Goal: Complete application form: Complete application form

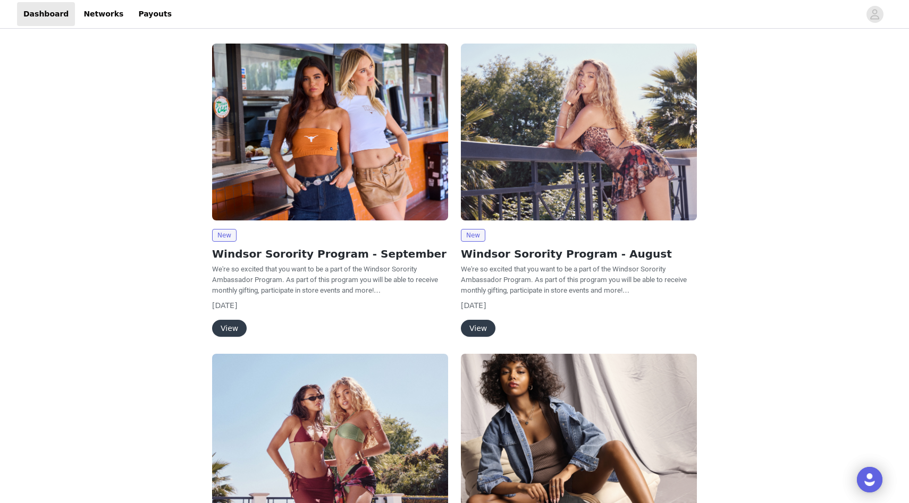
click at [223, 327] on button "View" at bounding box center [229, 328] width 35 height 17
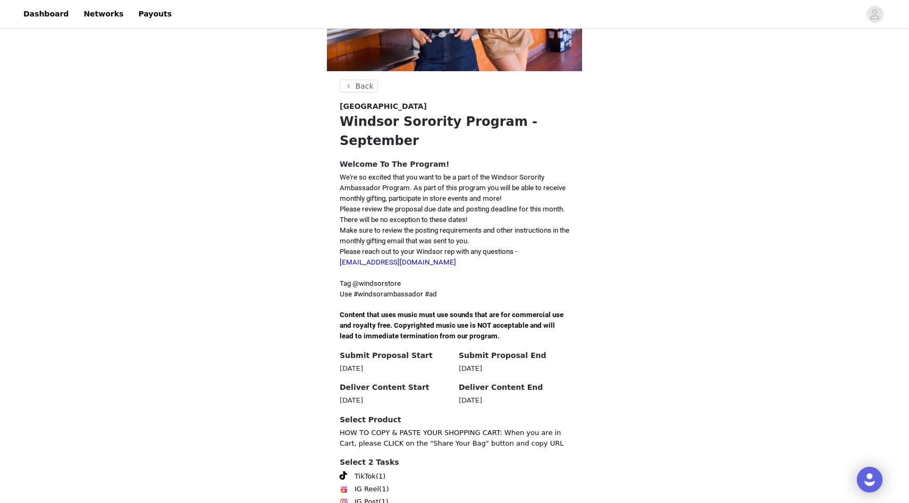
scroll to position [199, 0]
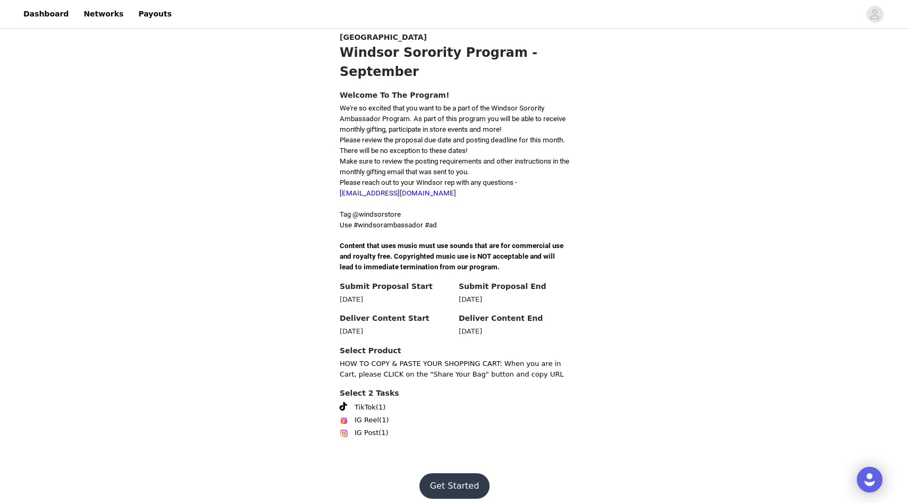
click at [453, 480] on button "Get Started" at bounding box center [454, 486] width 71 height 26
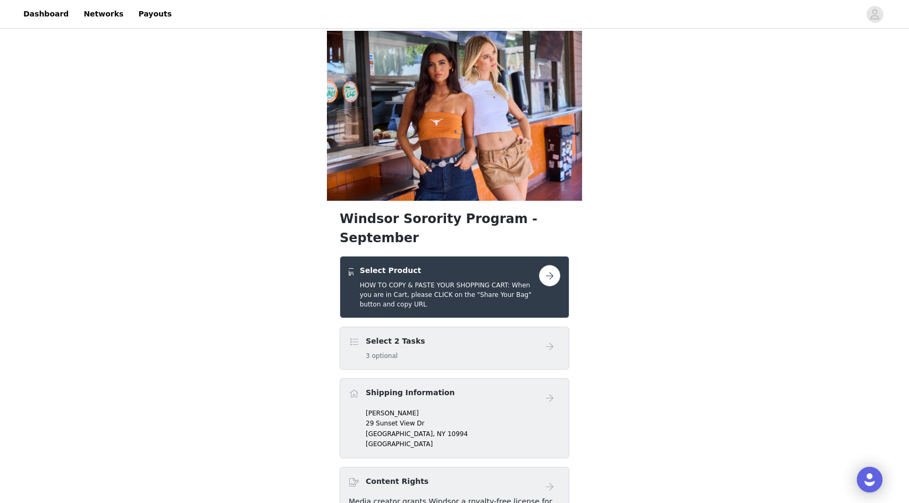
click at [548, 265] on button "button" at bounding box center [549, 275] width 21 height 21
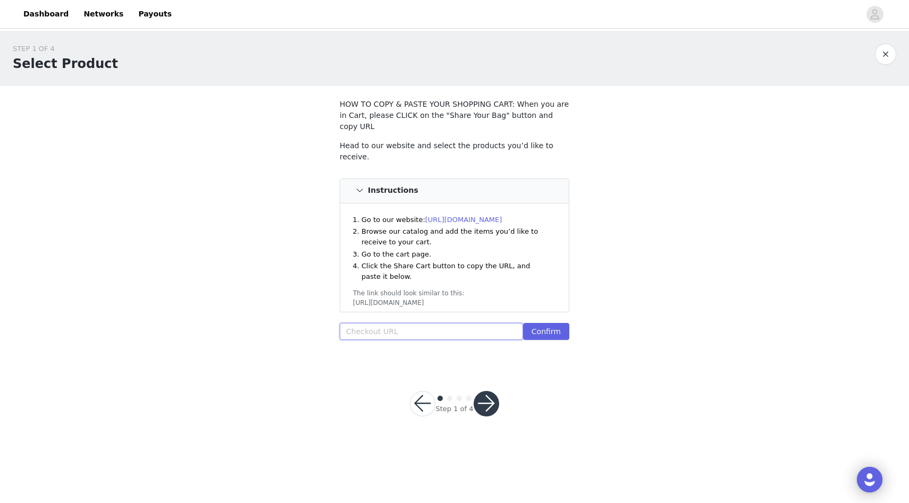
click at [431, 323] on input "text" at bounding box center [431, 331] width 183 height 17
paste input "[URL][DOMAIN_NAME]"
type input "[URL][DOMAIN_NAME]"
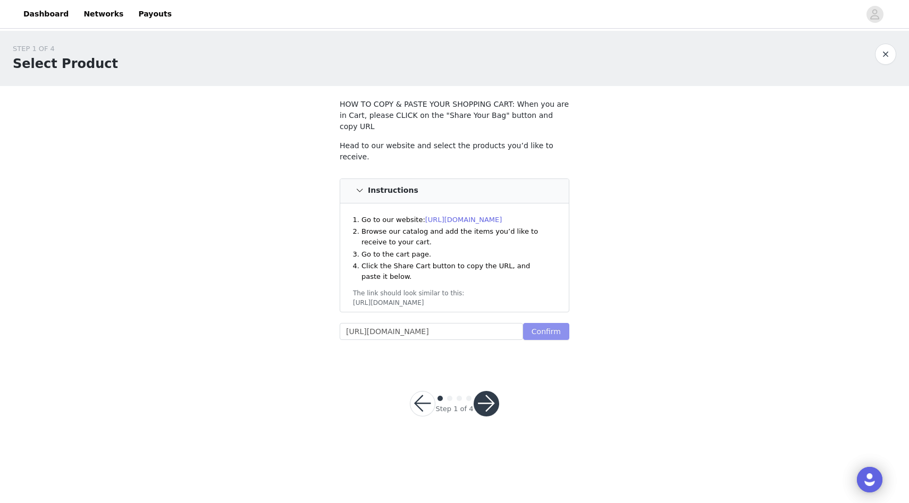
click at [545, 323] on button "Confirm" at bounding box center [546, 331] width 46 height 17
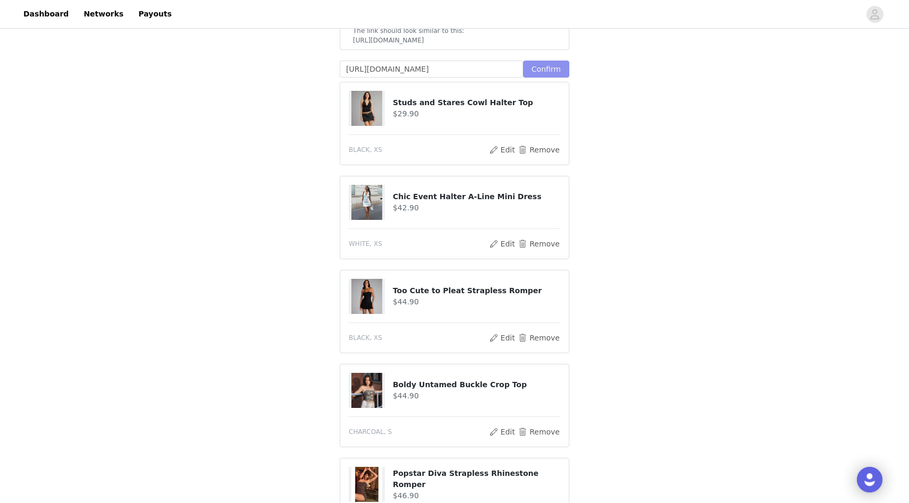
scroll to position [388, 0]
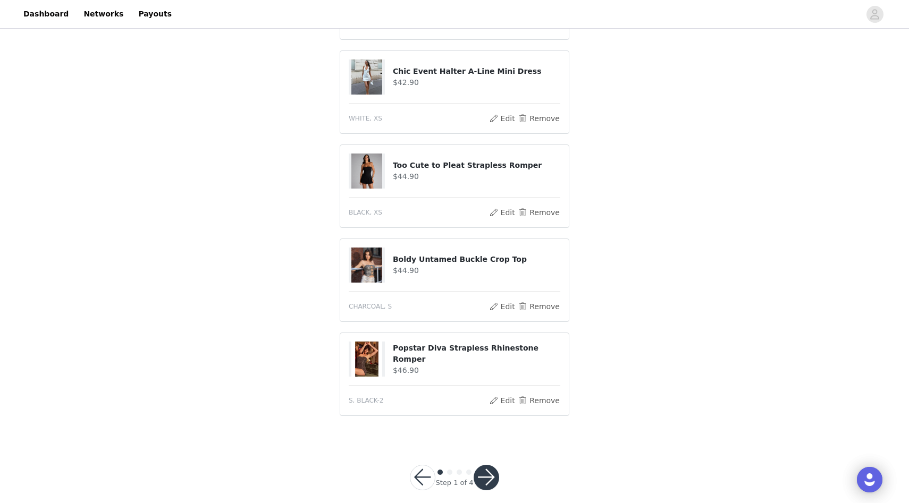
click at [488, 465] on button "button" at bounding box center [486, 478] width 26 height 26
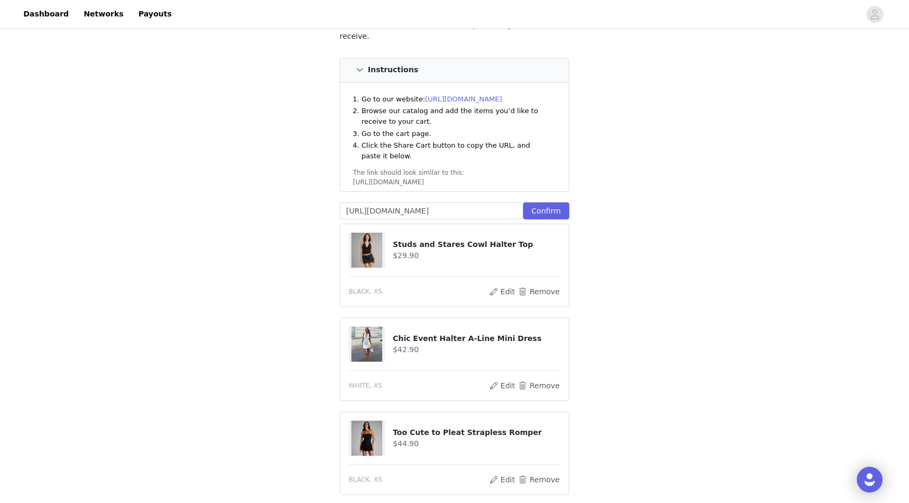
scroll to position [170, 0]
click at [489, 202] on input "[URL][DOMAIN_NAME]" at bounding box center [431, 210] width 183 height 17
paste input "[URL][DOMAIN_NAME]"
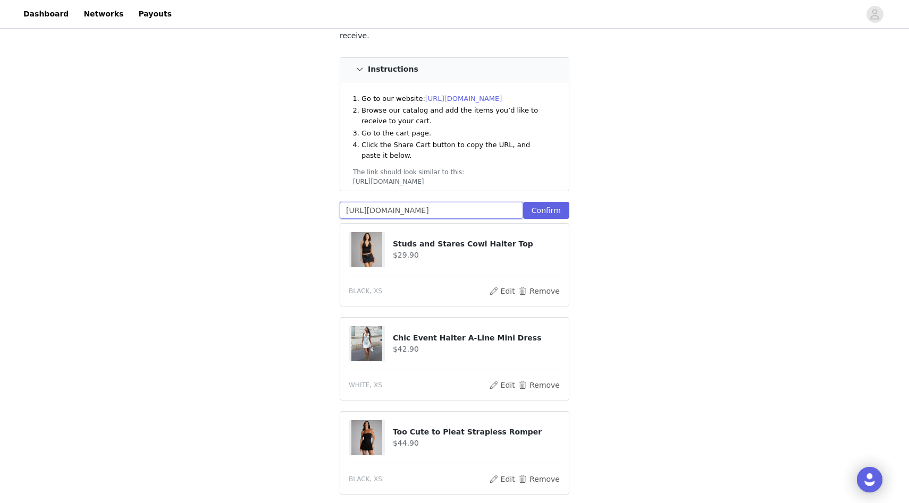
scroll to position [0, 313]
type input "[URL][DOMAIN_NAME]"
click at [552, 202] on button "Confirm" at bounding box center [546, 210] width 46 height 17
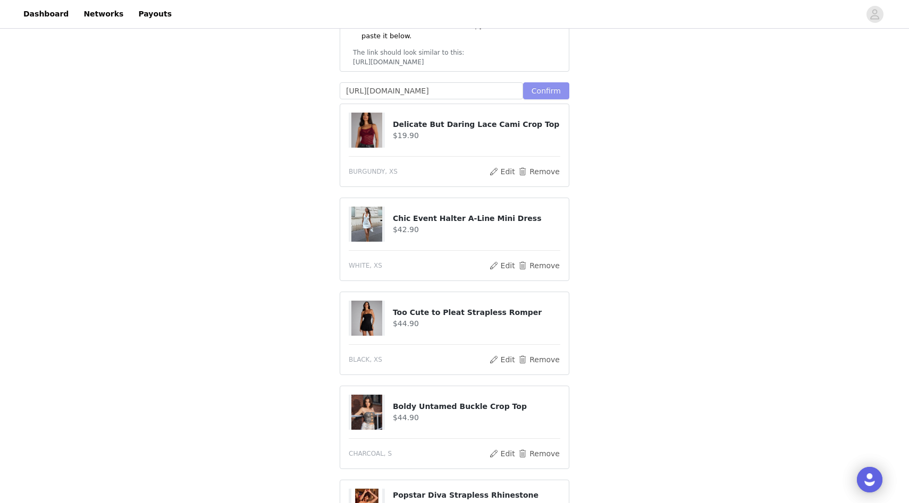
scroll to position [427, 0]
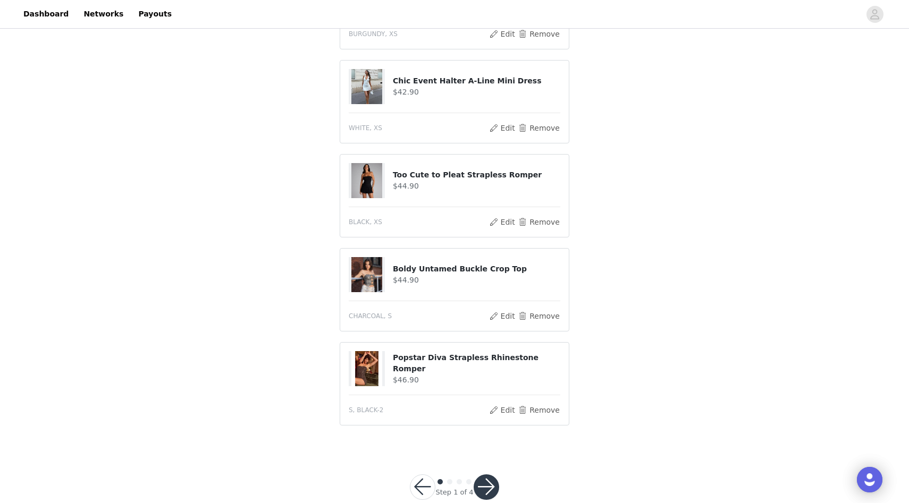
click at [493, 474] on button "button" at bounding box center [486, 487] width 26 height 26
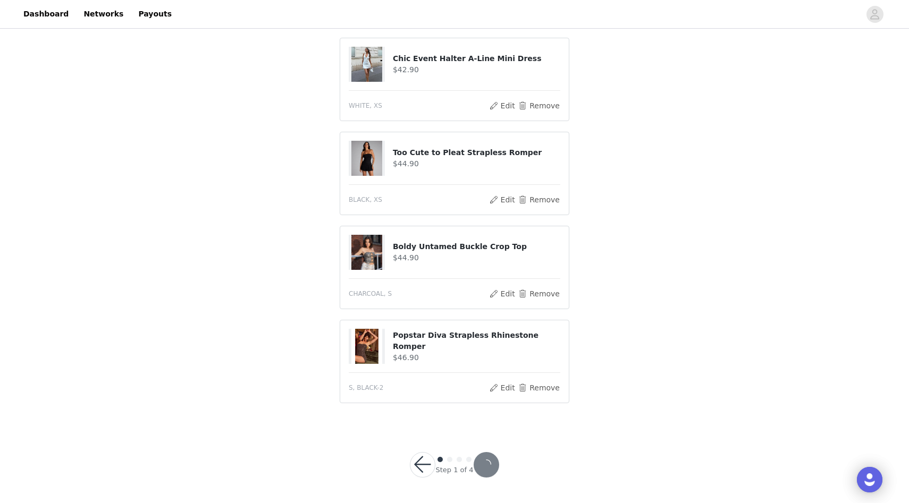
scroll to position [388, 0]
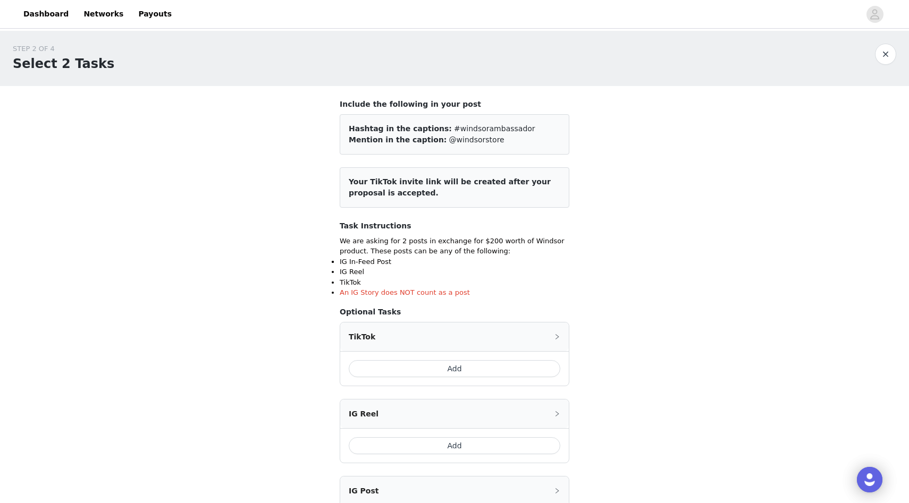
scroll to position [139, 0]
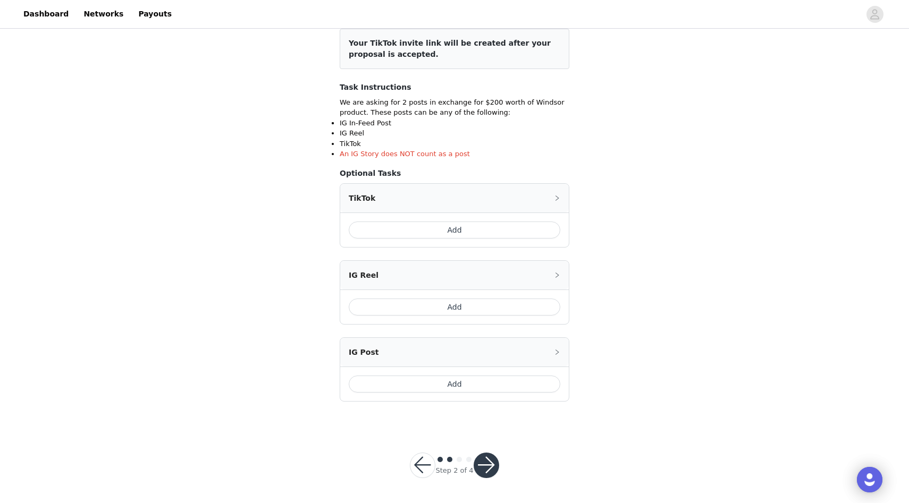
click at [477, 230] on button "Add" at bounding box center [454, 230] width 211 height 17
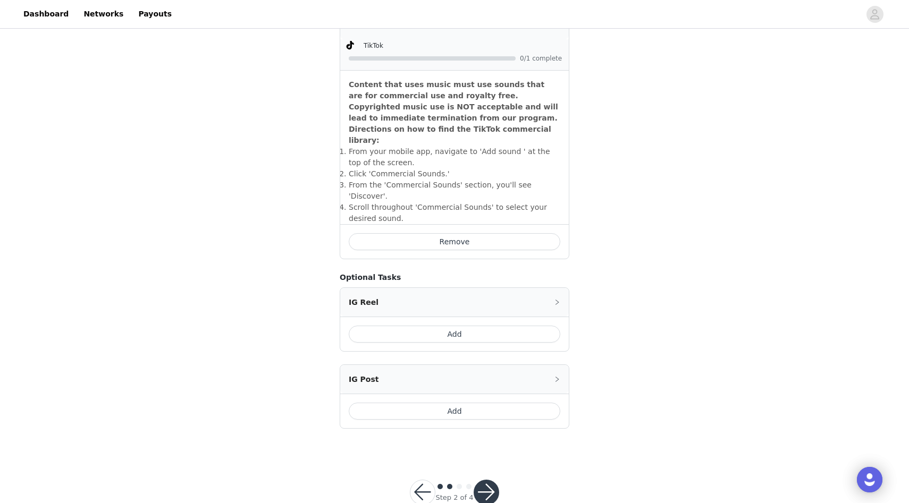
scroll to position [317, 0]
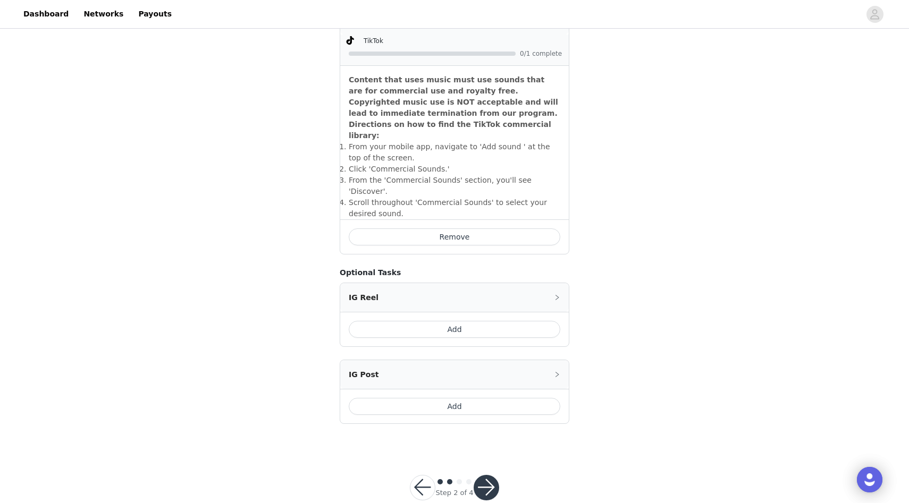
click at [481, 475] on button "button" at bounding box center [486, 488] width 26 height 26
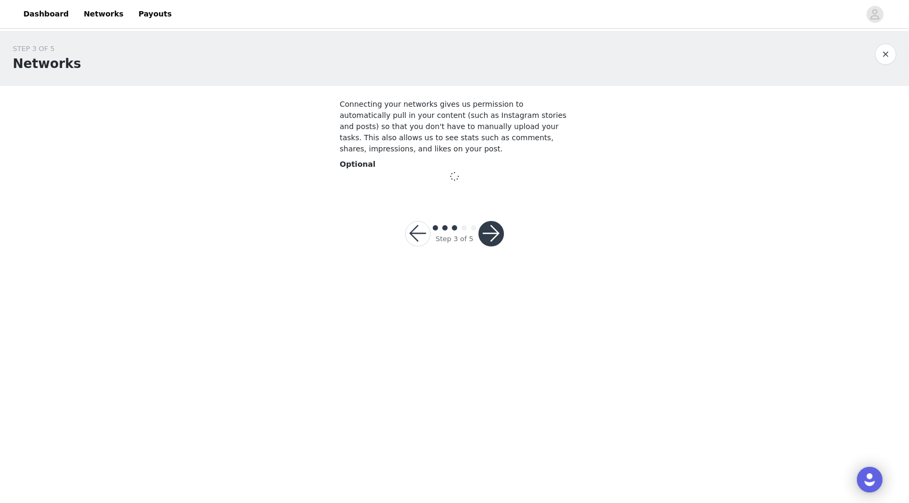
click at [454, 185] on section "Connecting your networks gives us permission to automatically pull in your cont…" at bounding box center [454, 140] width 255 height 109
click at [457, 172] on span at bounding box center [454, 176] width 16 height 14
click at [483, 225] on button "button" at bounding box center [491, 234] width 26 height 26
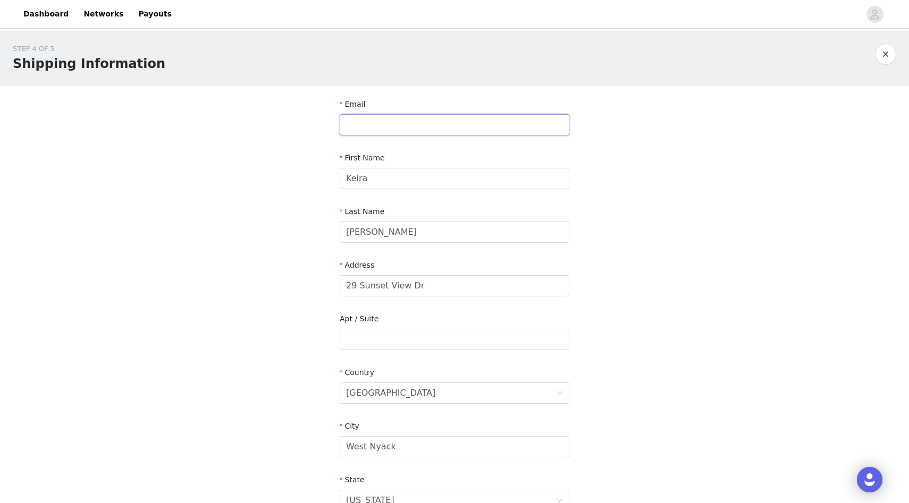
click at [477, 126] on input "text" at bounding box center [455, 124] width 230 height 21
type input "[EMAIL_ADDRESS][DOMAIN_NAME]"
type input "8457091278"
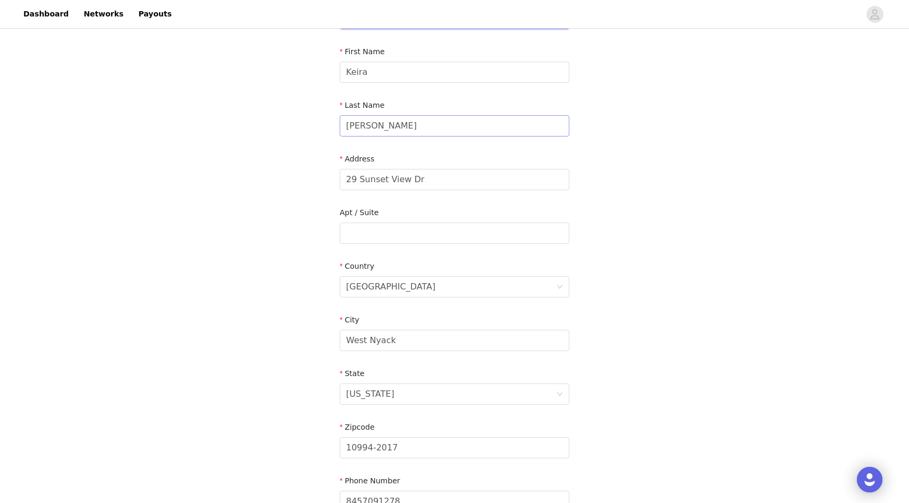
scroll to position [103, 0]
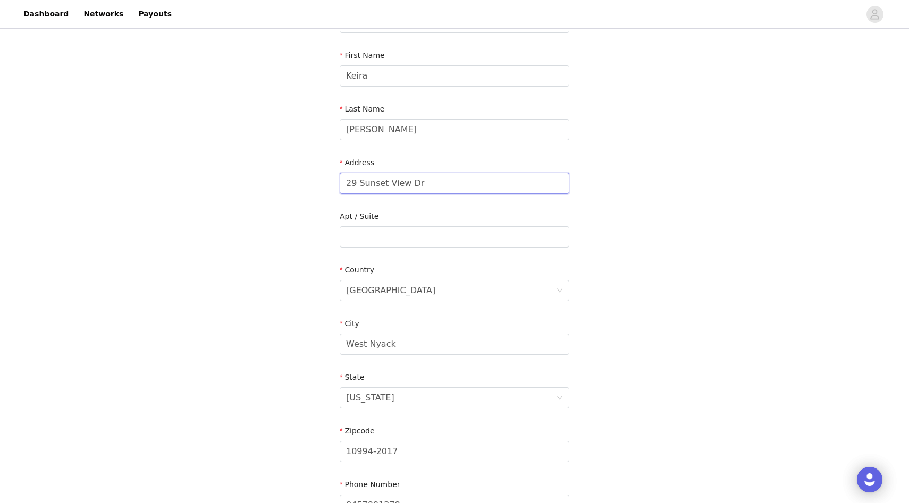
drag, startPoint x: 450, startPoint y: 187, endPoint x: 333, endPoint y: 184, distance: 116.9
click at [333, 184] on section "Email [EMAIL_ADDRESS][DOMAIN_NAME] First Name [PERSON_NAME] Last Name [PERSON_N…" at bounding box center [454, 265] width 255 height 562
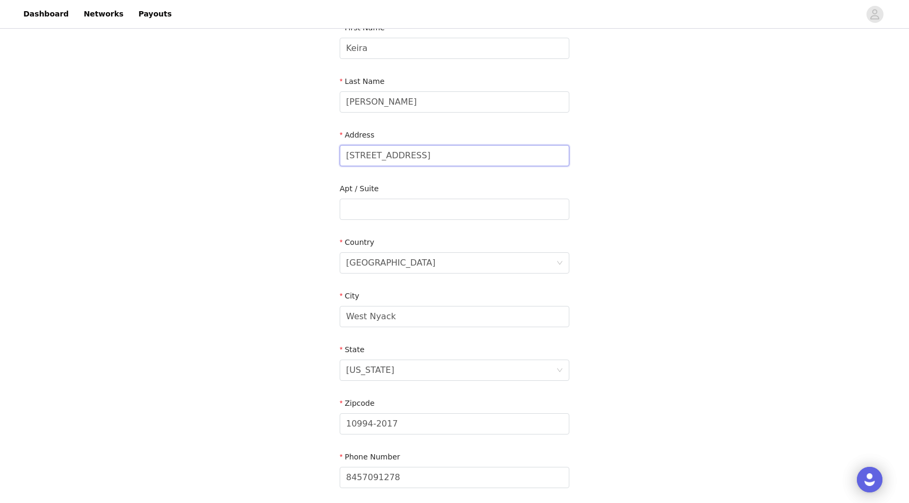
scroll to position [143, 0]
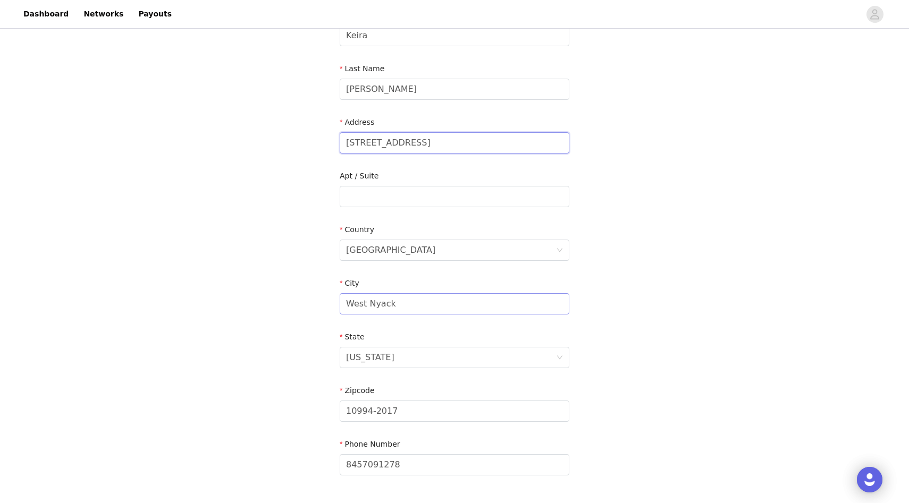
type input "[STREET_ADDRESS]"
drag, startPoint x: 410, startPoint y: 302, endPoint x: 258, endPoint y: 299, distance: 152.0
click at [264, 300] on div "STEP 4 OF 5 Shipping Information Email [EMAIL_ADDRESS][DOMAIN_NAME] First Name …" at bounding box center [454, 196] width 909 height 617
type input "Tuscaloosa"
click at [384, 360] on div "[US_STATE]" at bounding box center [451, 357] width 210 height 20
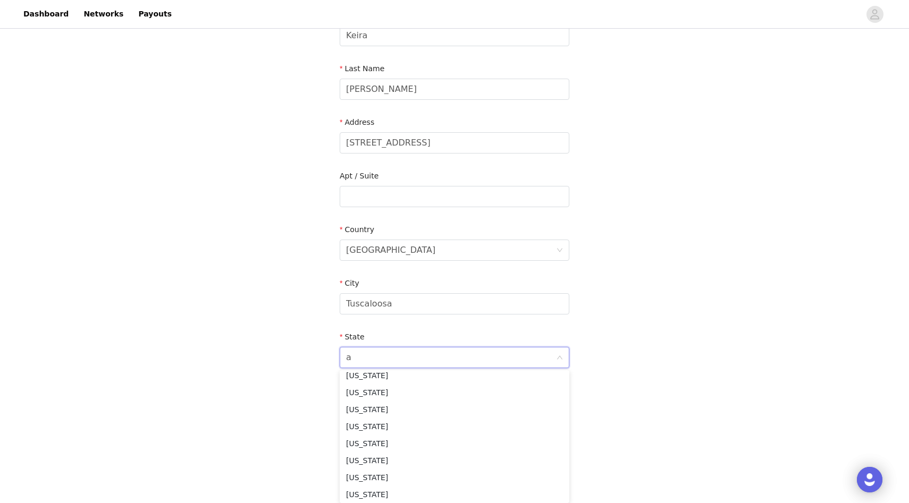
scroll to position [2, 0]
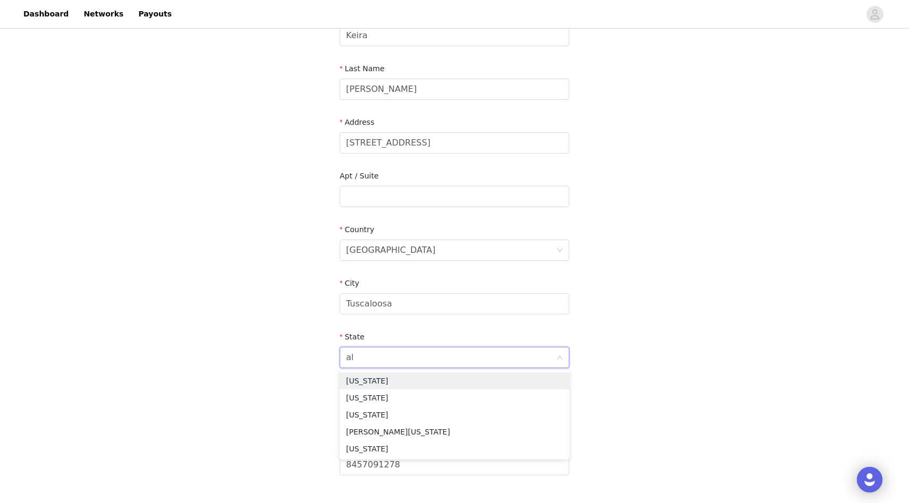
type input "ala"
click at [382, 382] on li "[US_STATE]" at bounding box center [455, 380] width 230 height 17
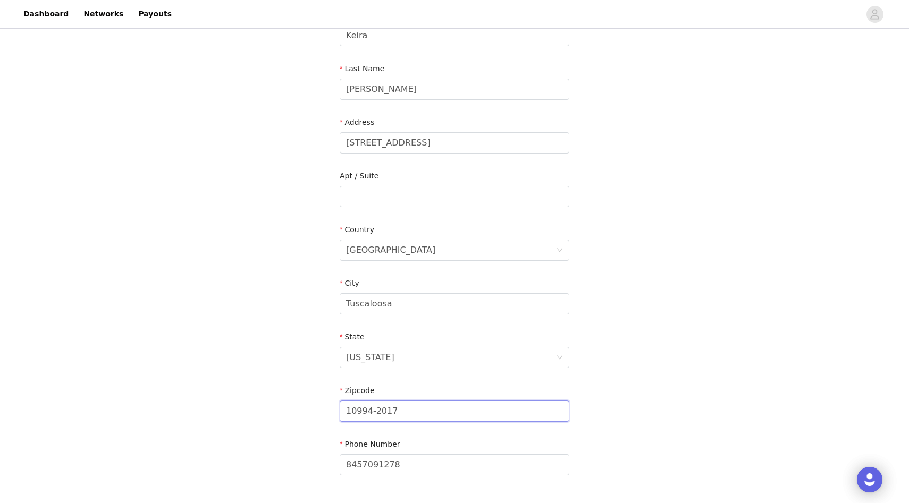
click at [383, 416] on input "10994-2017" at bounding box center [455, 411] width 230 height 21
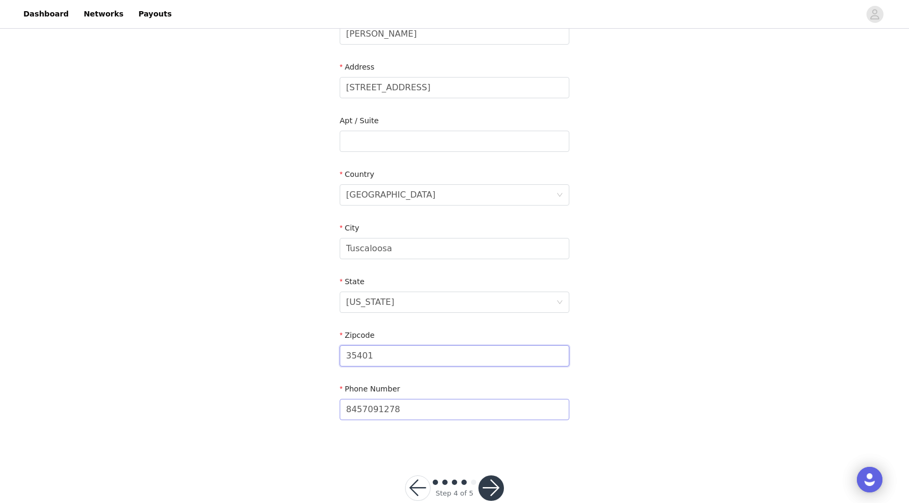
scroll to position [221, 0]
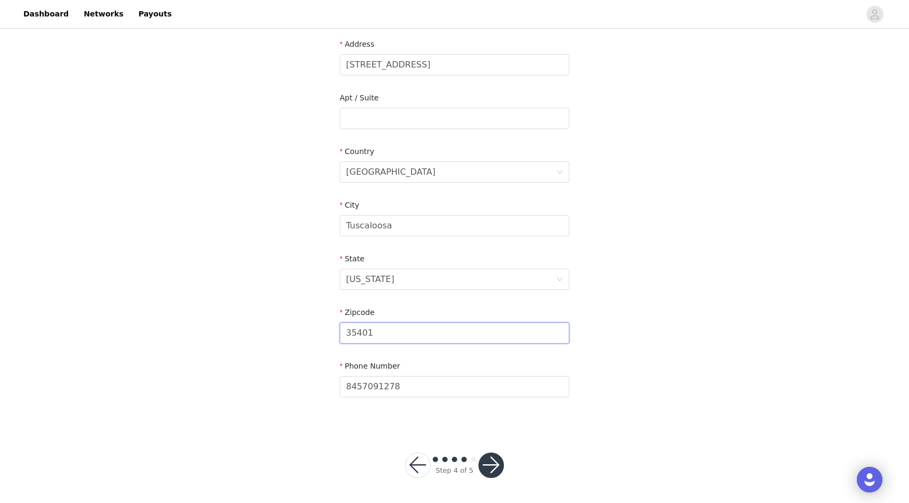
type input "35401"
click at [497, 465] on button "button" at bounding box center [491, 466] width 26 height 26
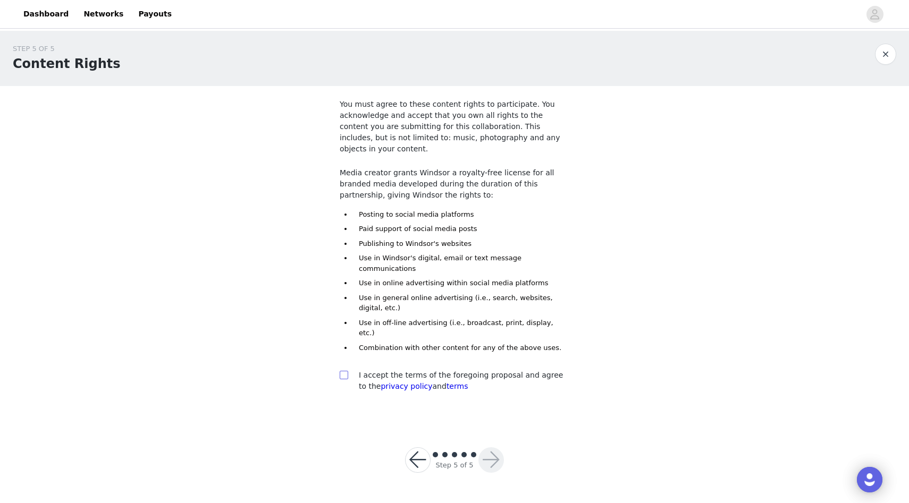
click at [344, 371] on input "checkbox" at bounding box center [343, 374] width 7 height 7
checkbox input "true"
click at [487, 447] on button "button" at bounding box center [491, 460] width 26 height 26
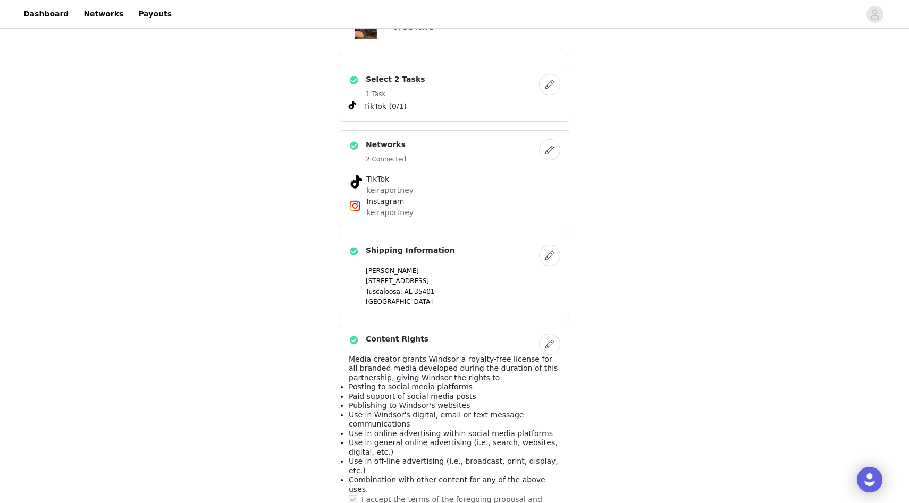
scroll to position [548, 0]
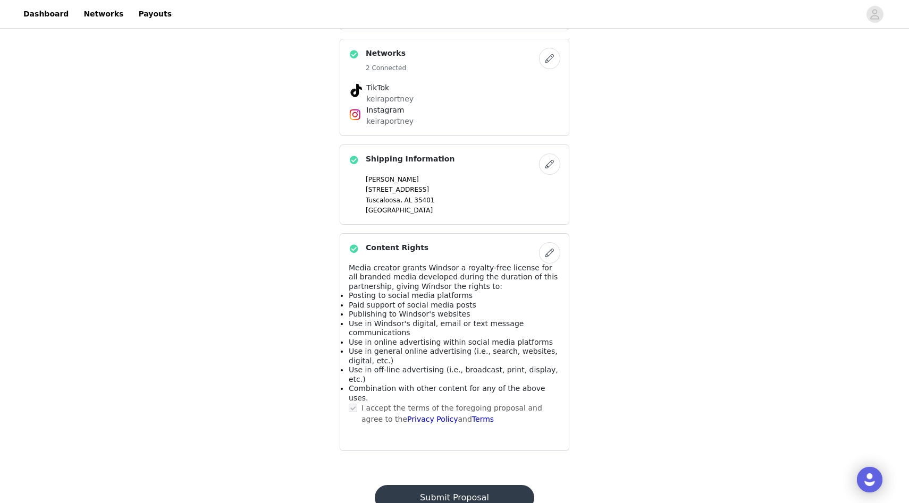
click at [467, 485] on button "Submit Proposal" at bounding box center [454, 498] width 159 height 26
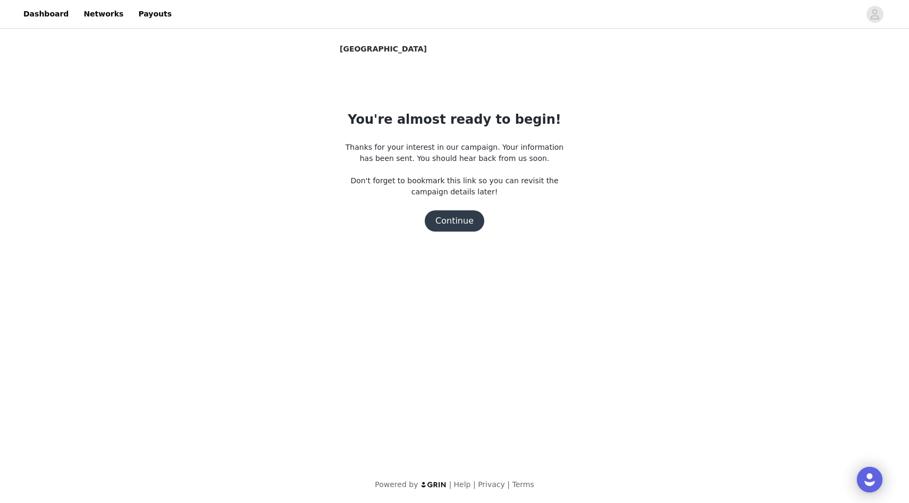
scroll to position [0, 0]
click at [459, 228] on button "Continue" at bounding box center [455, 220] width 60 height 21
